Goal: Task Accomplishment & Management: Manage account settings

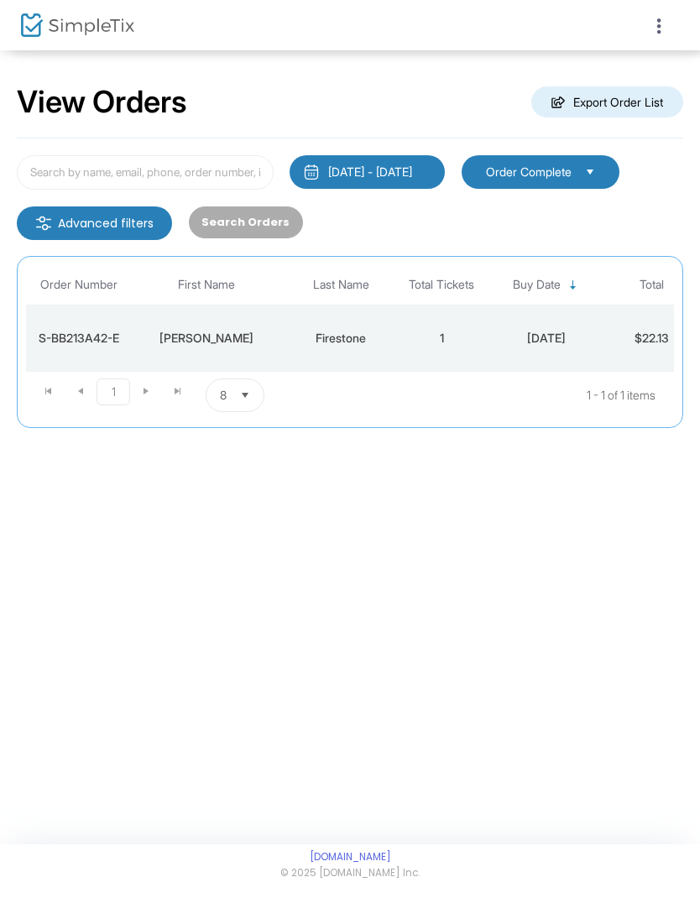
click at [666, 16] on icon at bounding box center [659, 26] width 15 height 21
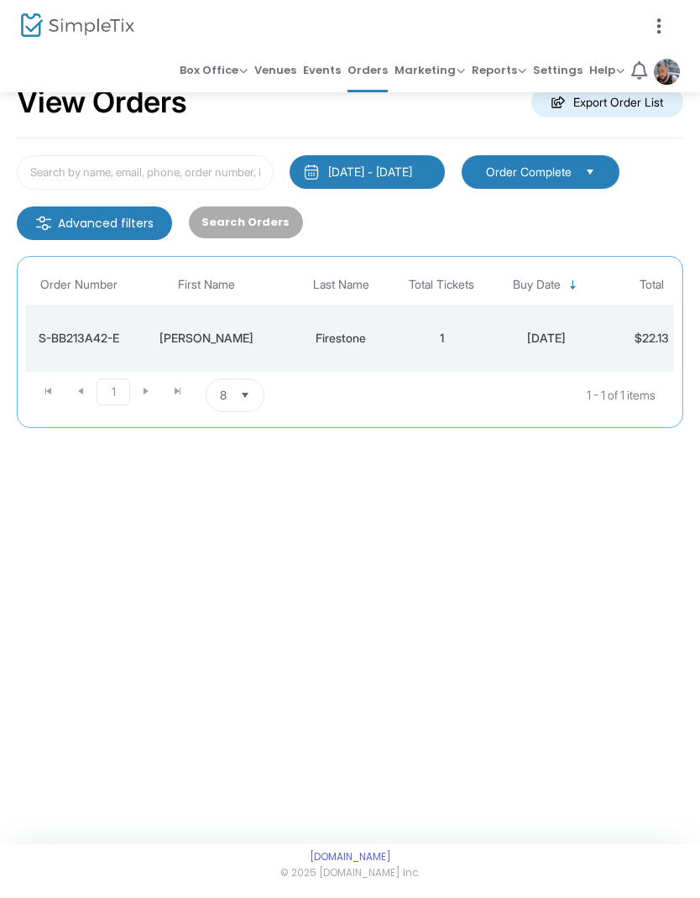
click at [571, 70] on span "Settings" at bounding box center [558, 70] width 50 height 24
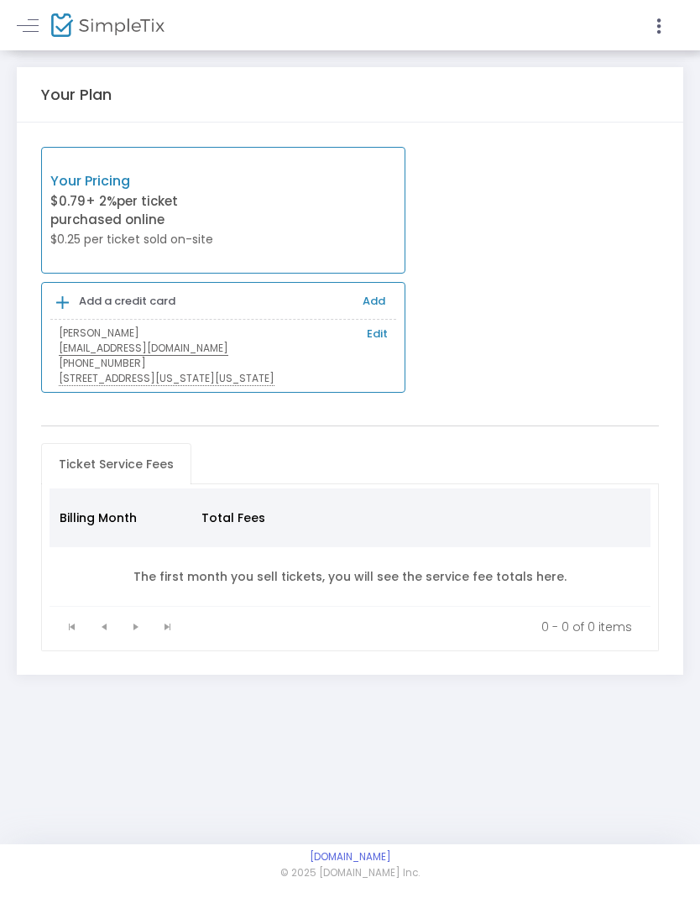
click at [39, 33] on div at bounding box center [350, 449] width 700 height 898
click at [658, 16] on icon at bounding box center [659, 26] width 15 height 21
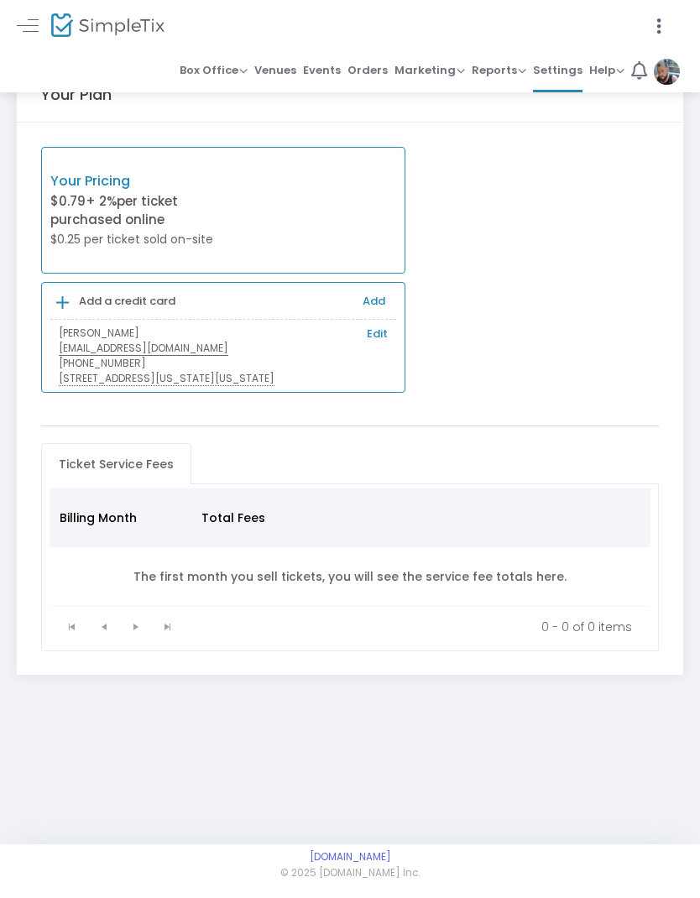
click at [567, 68] on span "Settings" at bounding box center [558, 70] width 50 height 24
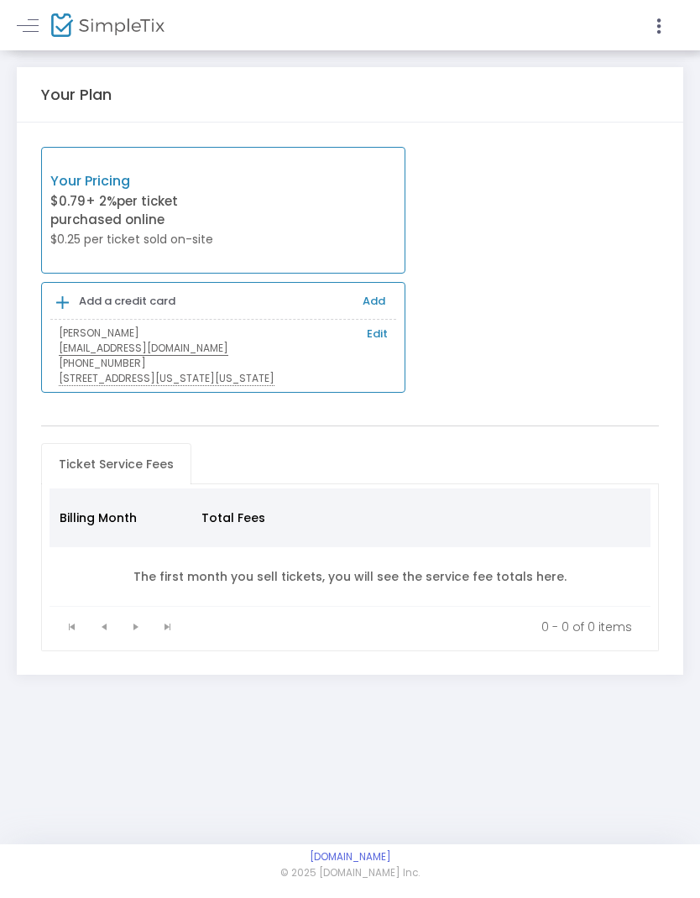
click at [377, 331] on div at bounding box center [350, 449] width 700 height 898
click at [382, 333] on link "Edit" at bounding box center [377, 334] width 21 height 17
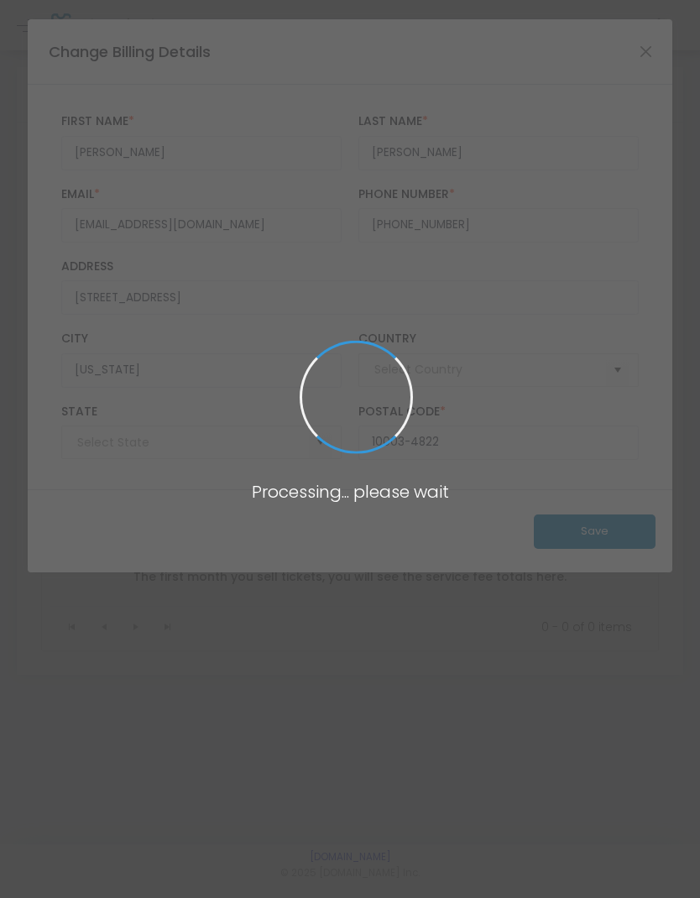
type input "[GEOGRAPHIC_DATA]"
type input "[US_STATE]"
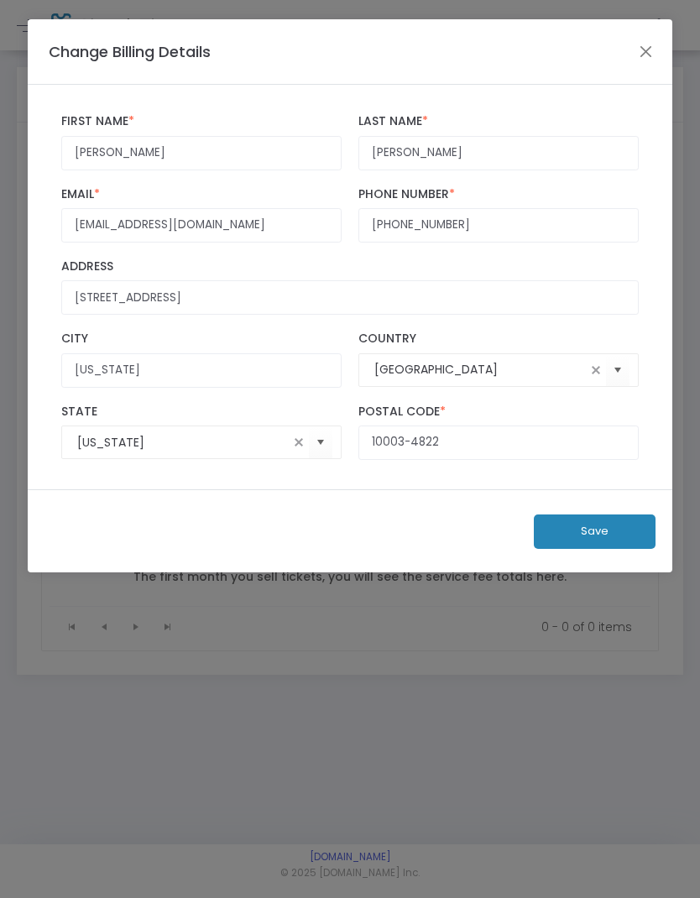
click at [659, 45] on div "Change Billing Details" at bounding box center [350, 51] width 644 height 65
click at [648, 46] on button "Close" at bounding box center [646, 51] width 22 height 22
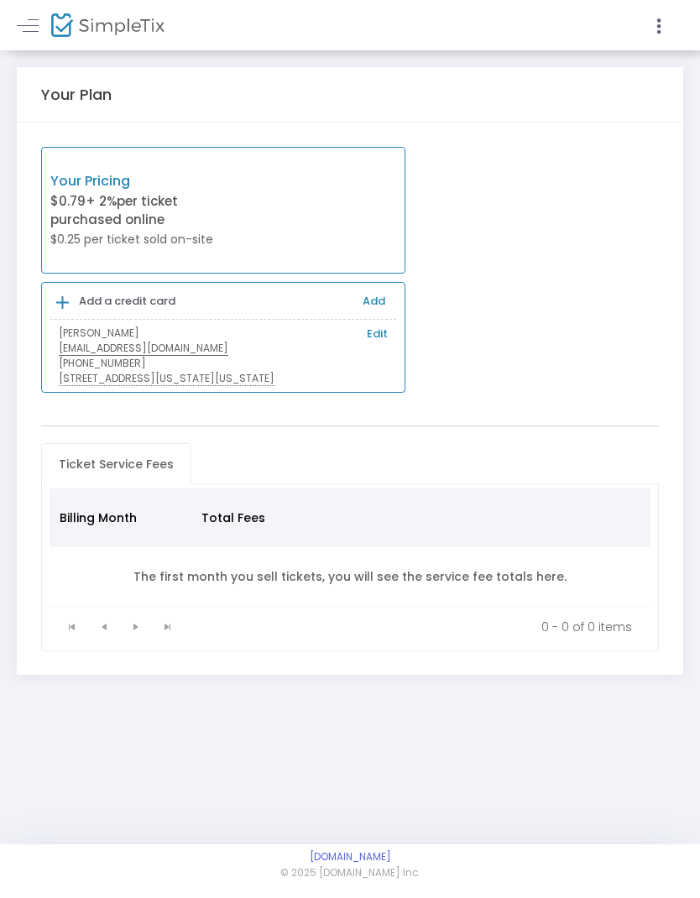
click at [357, 207] on div "Your Pricing $0.79 + 2% per ticket purchased online $0.25 per ticket sold on-si…" at bounding box center [223, 210] width 364 height 127
click at [664, 23] on icon at bounding box center [659, 26] width 15 height 21
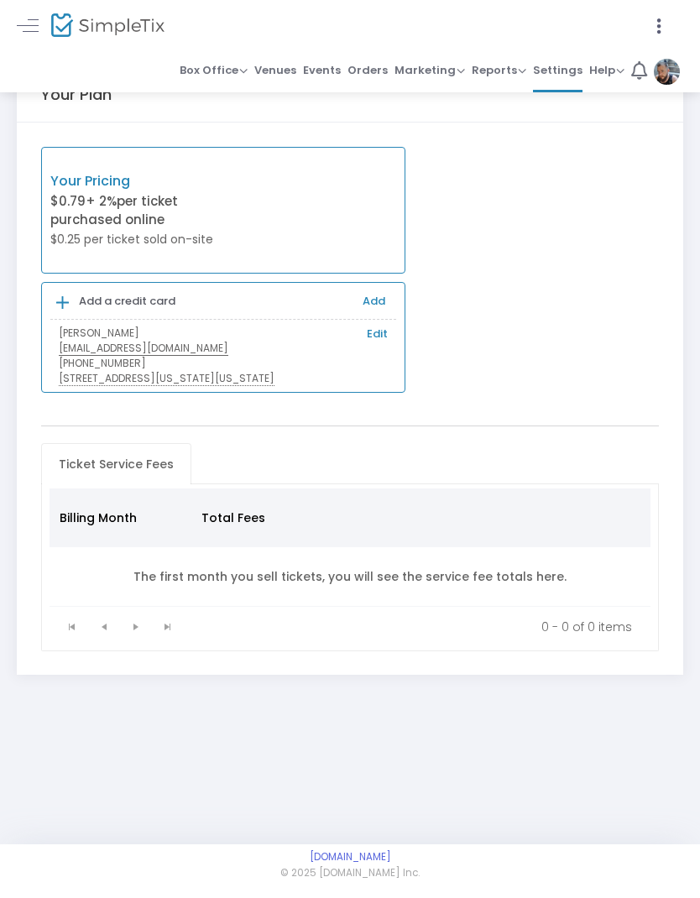
click at [378, 67] on span "Orders" at bounding box center [368, 70] width 40 height 24
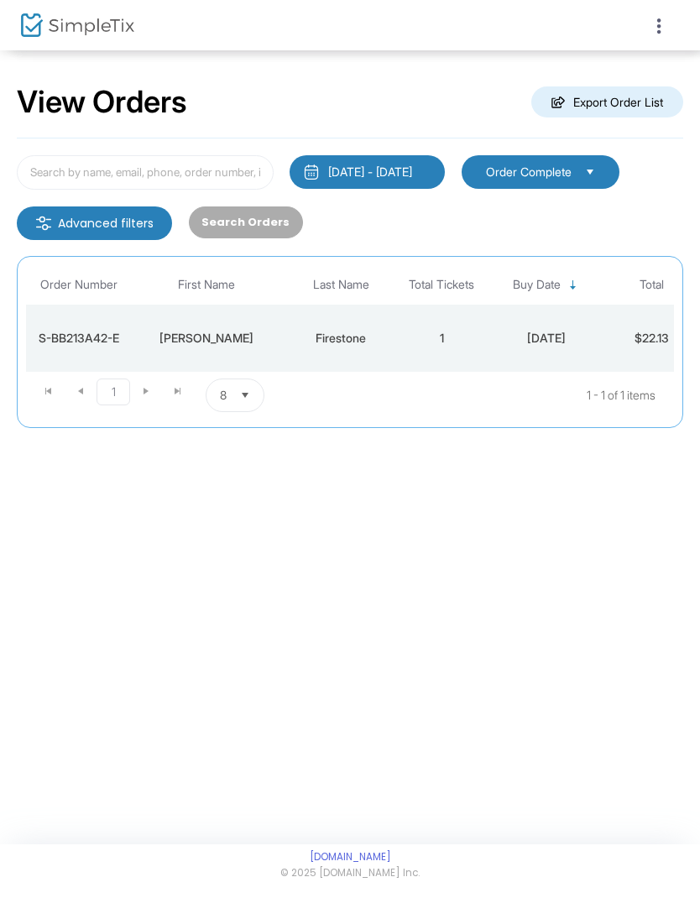
click at [662, 23] on div at bounding box center [350, 449] width 700 height 898
click at [658, 29] on icon at bounding box center [659, 26] width 15 height 21
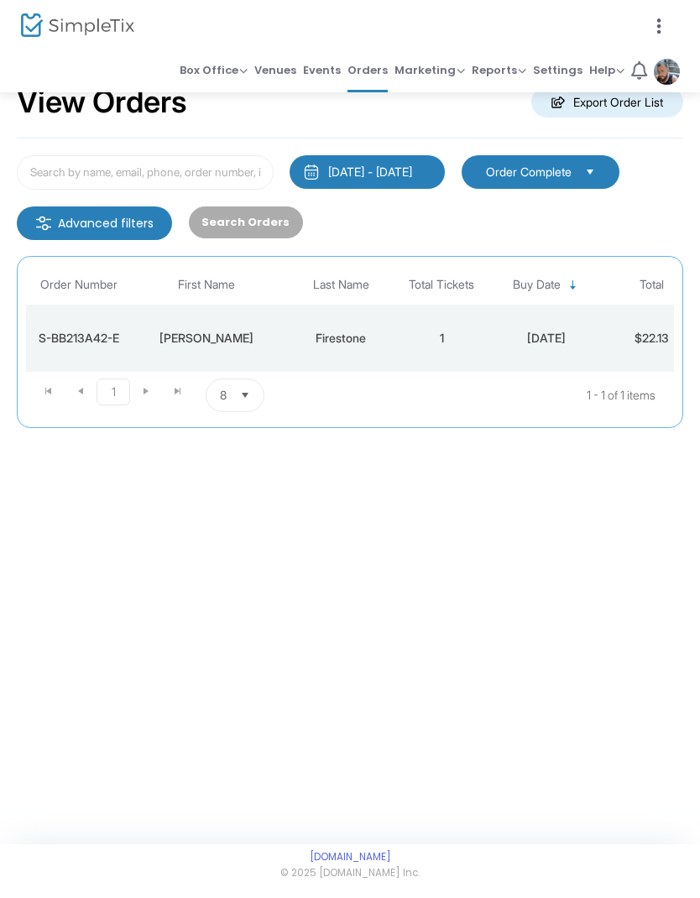
click at [235, 75] on span "Box Office" at bounding box center [214, 70] width 68 height 16
click at [269, 92] on li "Sell Tickets" at bounding box center [240, 97] width 120 height 33
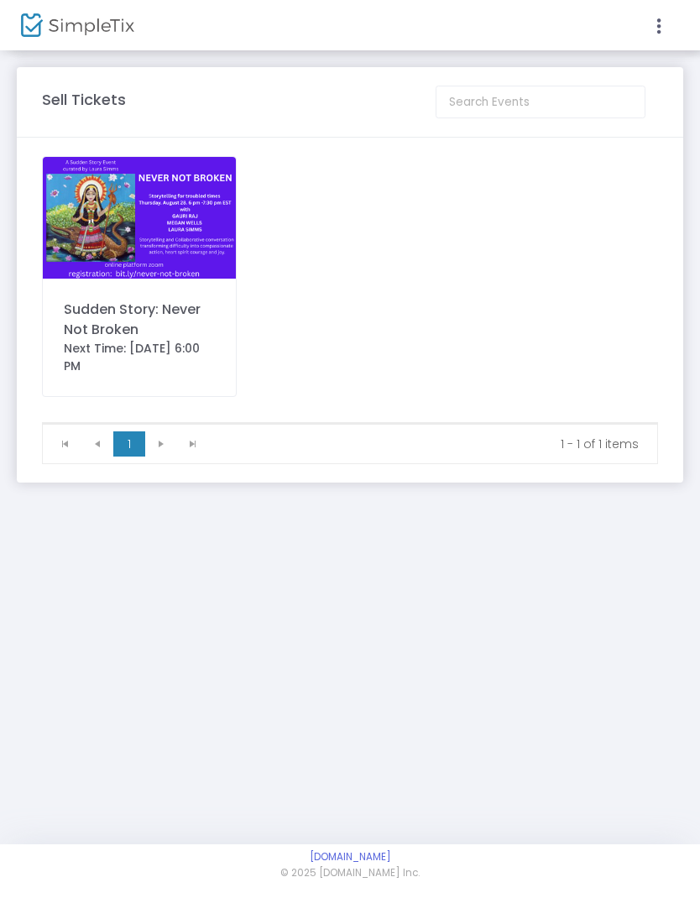
click at [175, 249] on div at bounding box center [350, 449] width 700 height 898
click at [113, 319] on div "Sudden Story: Never Not Broken" at bounding box center [139, 320] width 151 height 40
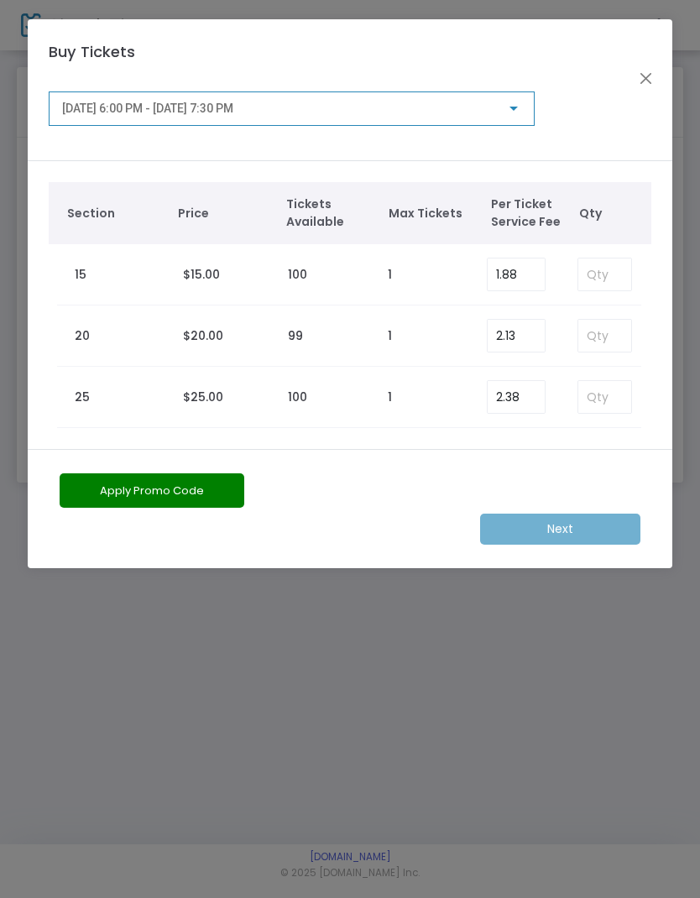
click at [652, 79] on button "Close" at bounding box center [646, 79] width 22 height 22
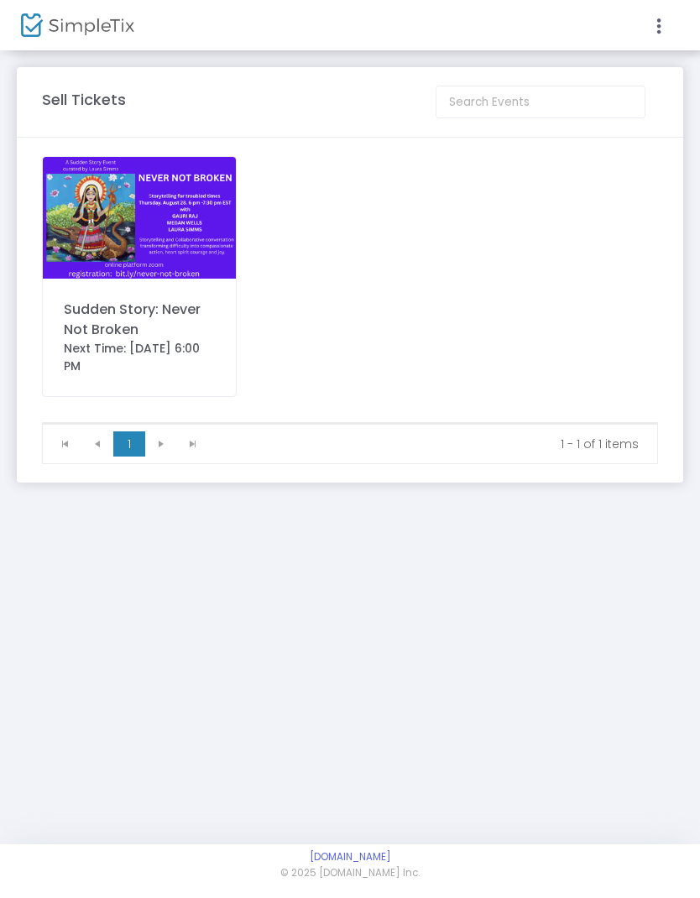
click at [657, 25] on icon at bounding box center [659, 26] width 15 height 21
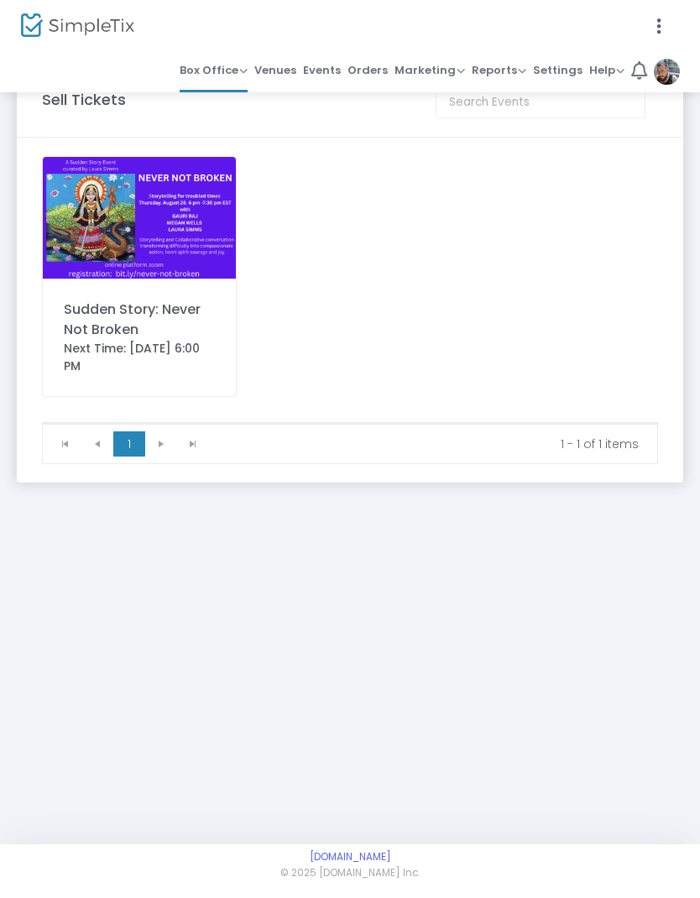
click at [564, 70] on span "Settings" at bounding box center [558, 70] width 50 height 24
